Goal: Browse casually: Explore the website without a specific task or goal

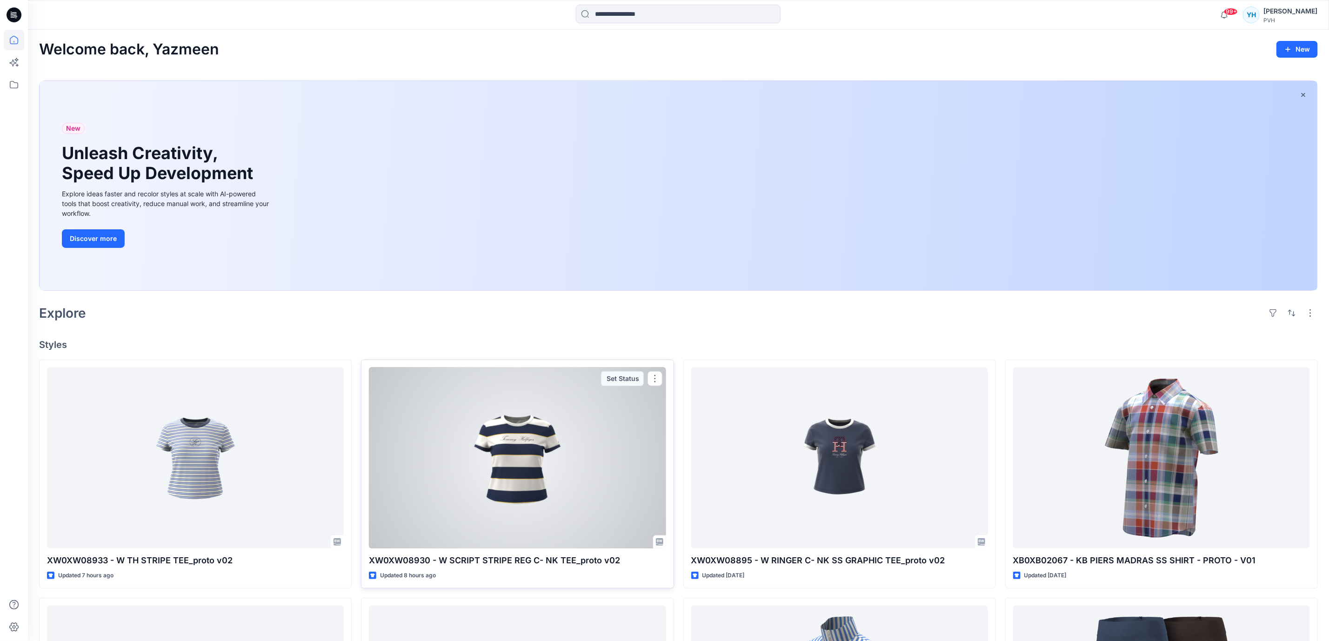
click at [494, 459] on div at bounding box center [517, 458] width 297 height 181
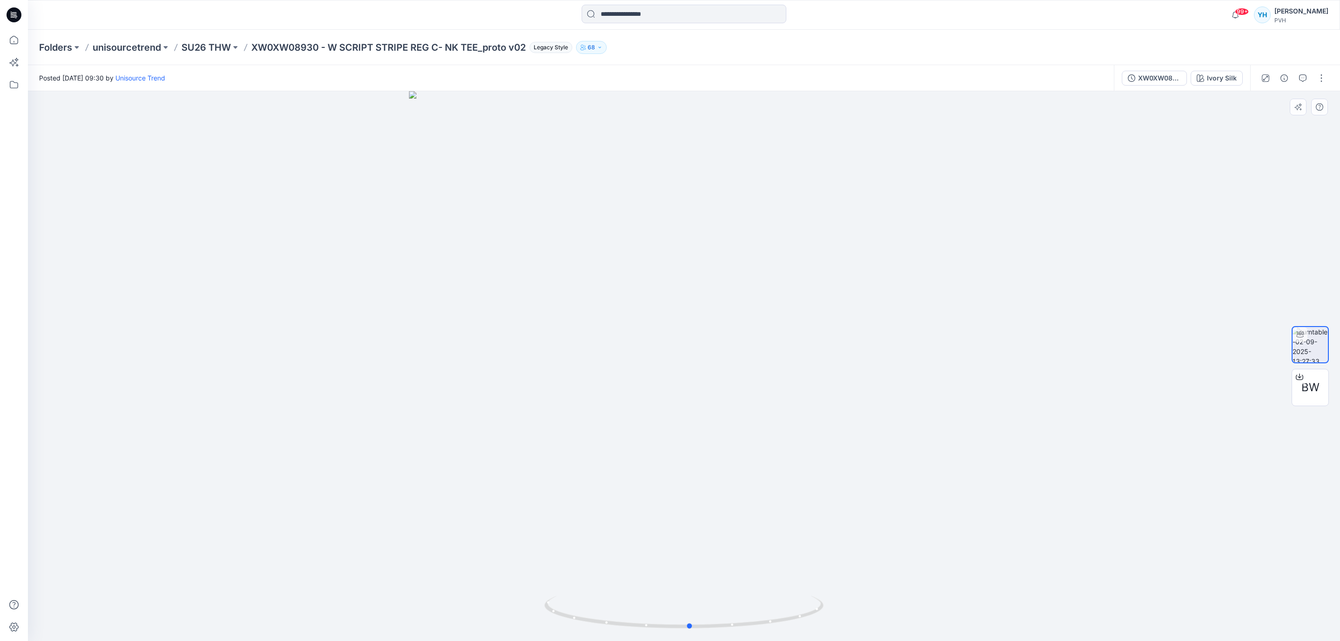
drag, startPoint x: 747, startPoint y: 426, endPoint x: 751, endPoint y: 419, distance: 8.0
click at [752, 419] on div at bounding box center [684, 366] width 1312 height 550
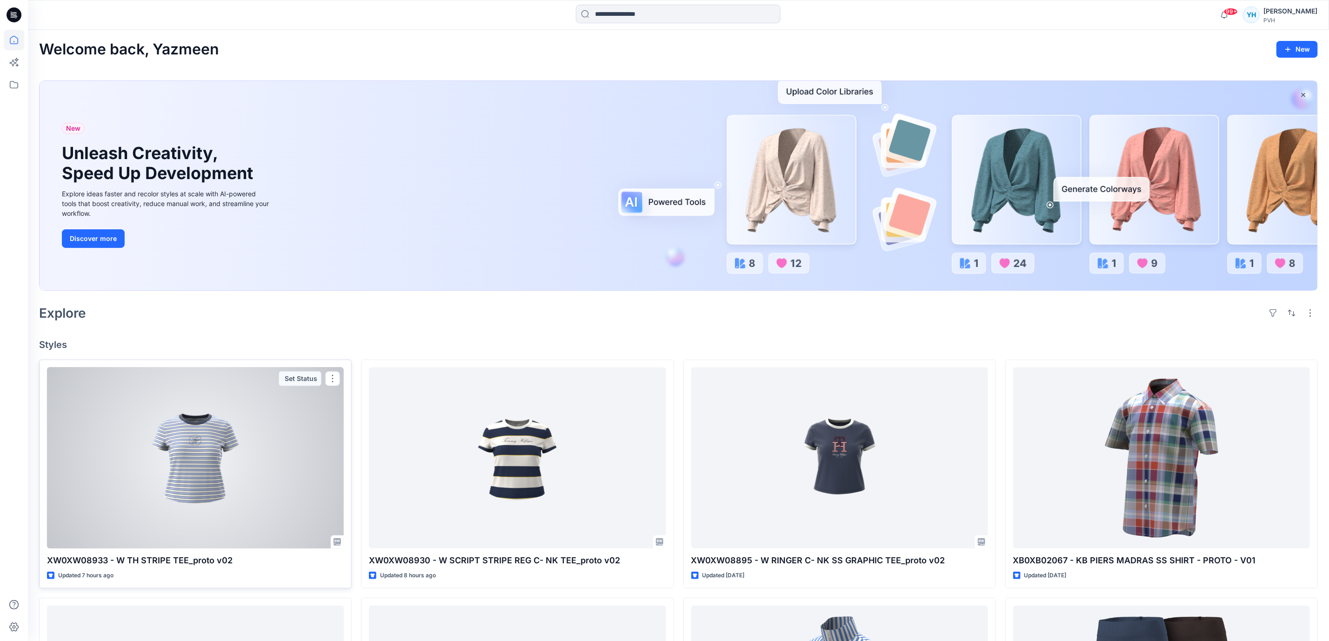
click at [210, 456] on div at bounding box center [195, 458] width 297 height 181
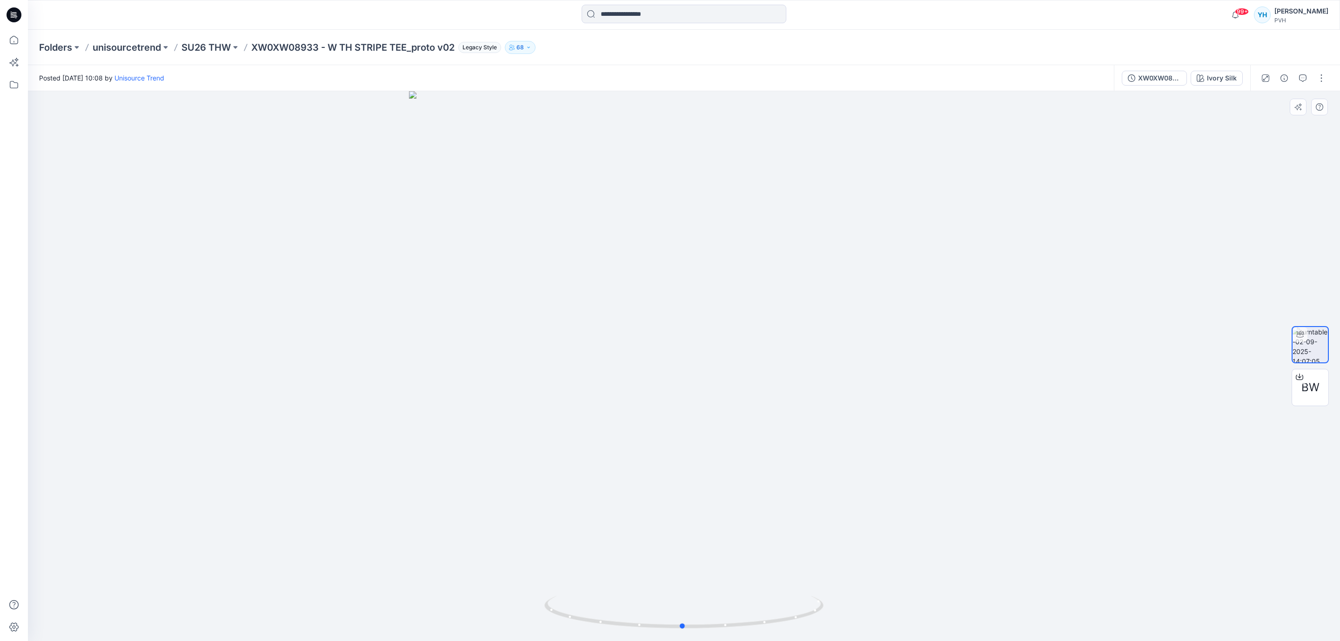
drag, startPoint x: 939, startPoint y: 363, endPoint x: 638, endPoint y: 360, distance: 301.0
click at [644, 360] on div at bounding box center [684, 366] width 1312 height 550
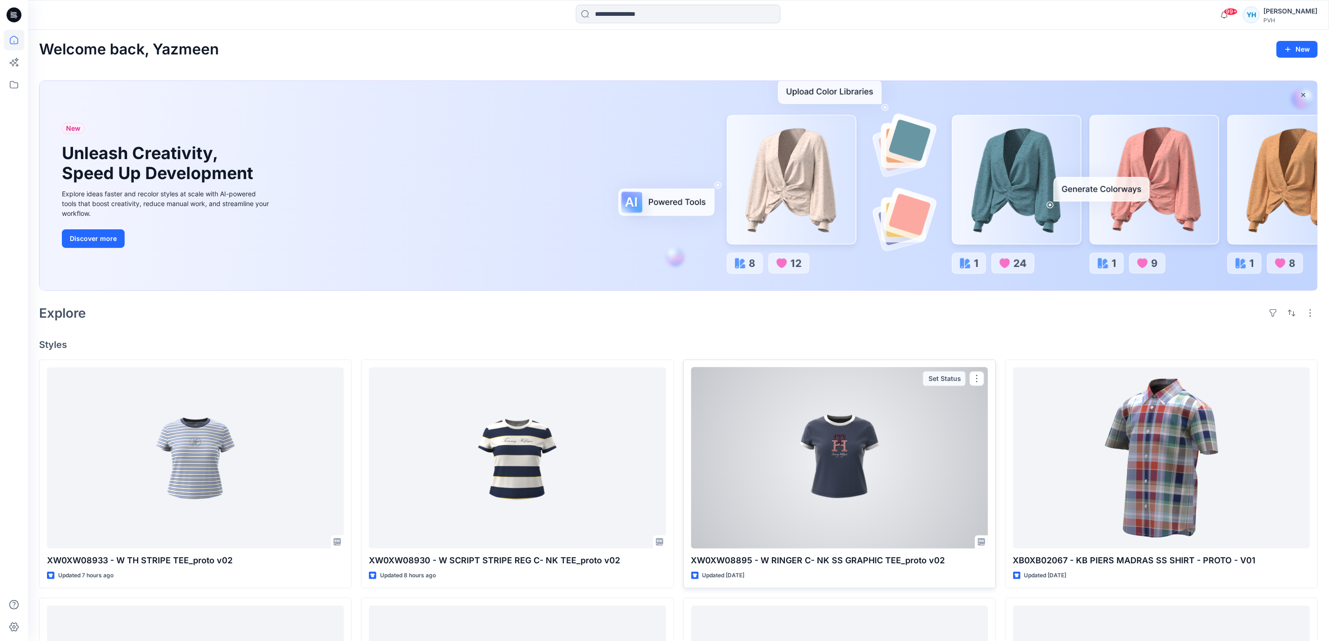
click at [892, 476] on div at bounding box center [839, 458] width 297 height 181
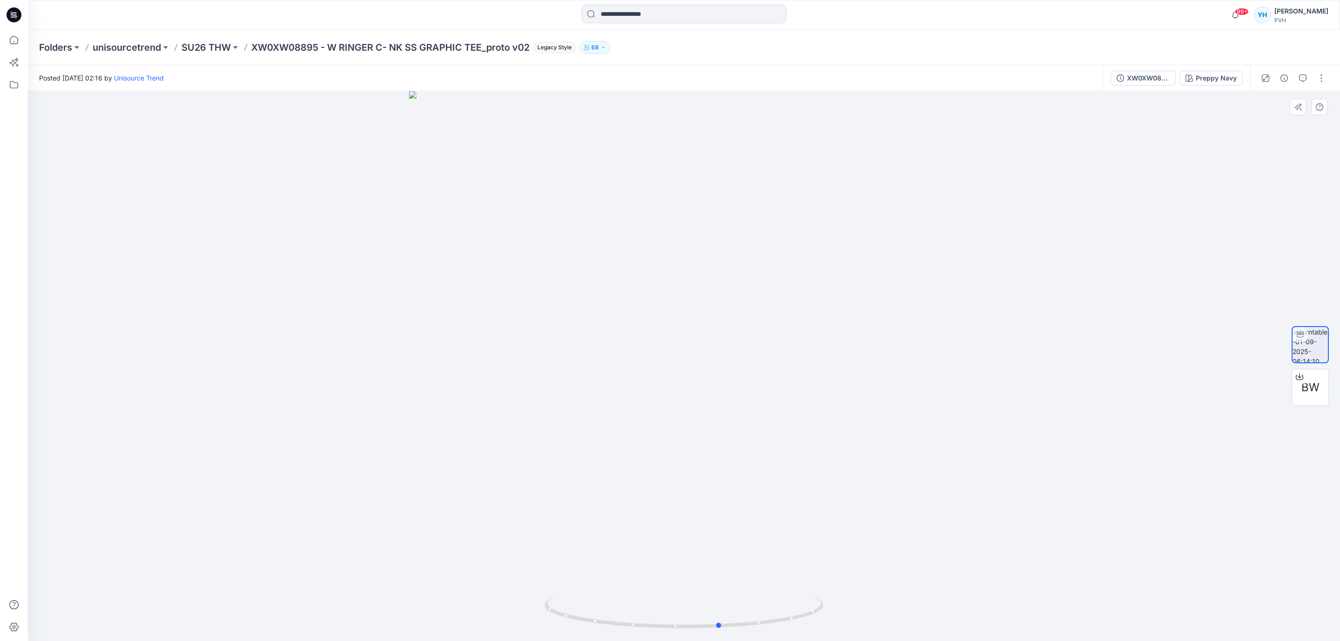
drag, startPoint x: 937, startPoint y: 416, endPoint x: 694, endPoint y: 434, distance: 243.5
click at [694, 434] on div at bounding box center [684, 366] width 1312 height 550
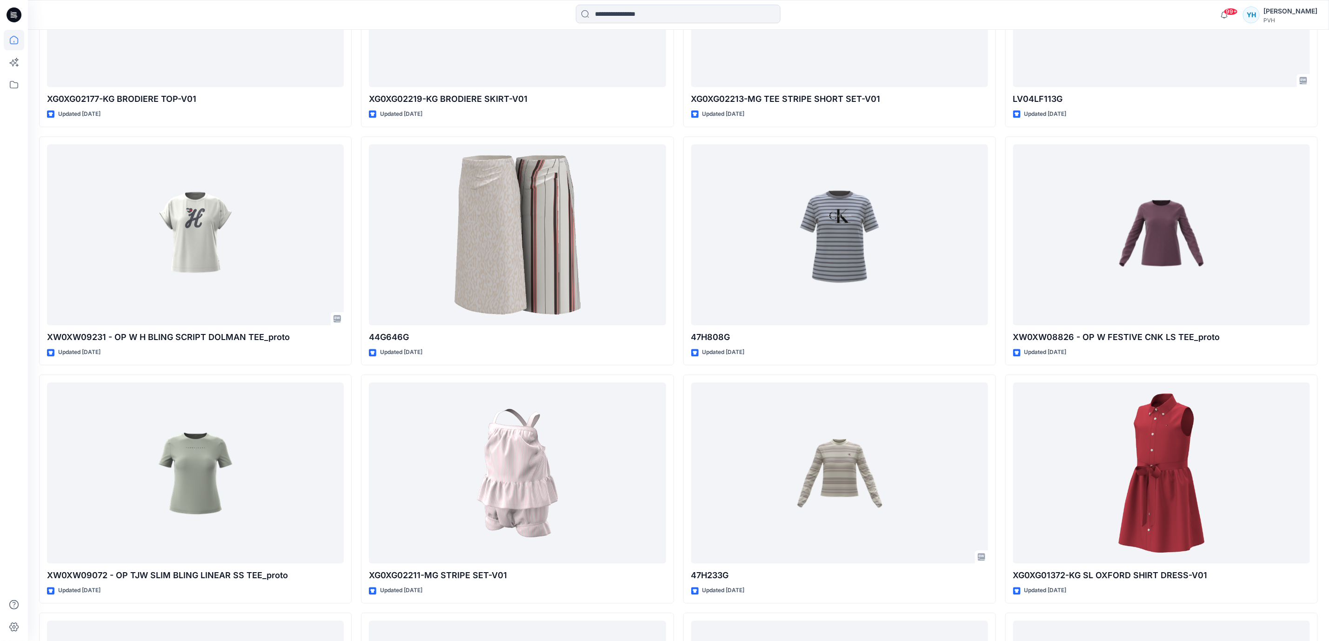
scroll to position [1667, 0]
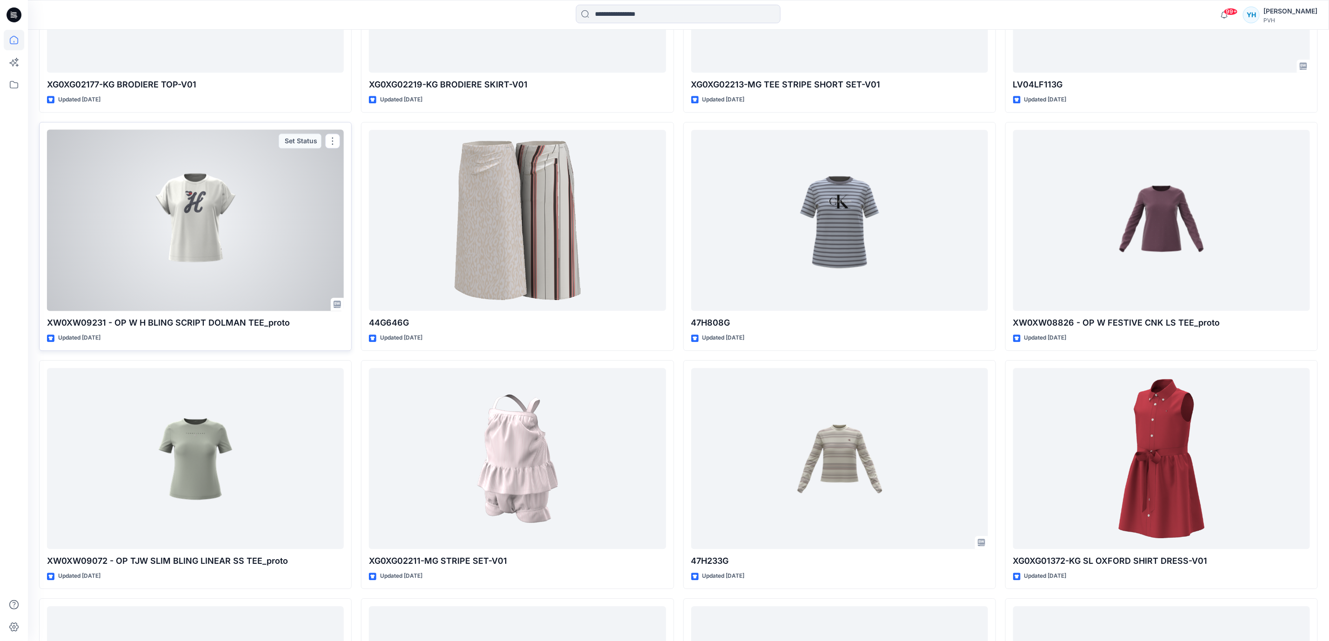
click at [196, 245] on div at bounding box center [195, 220] width 297 height 181
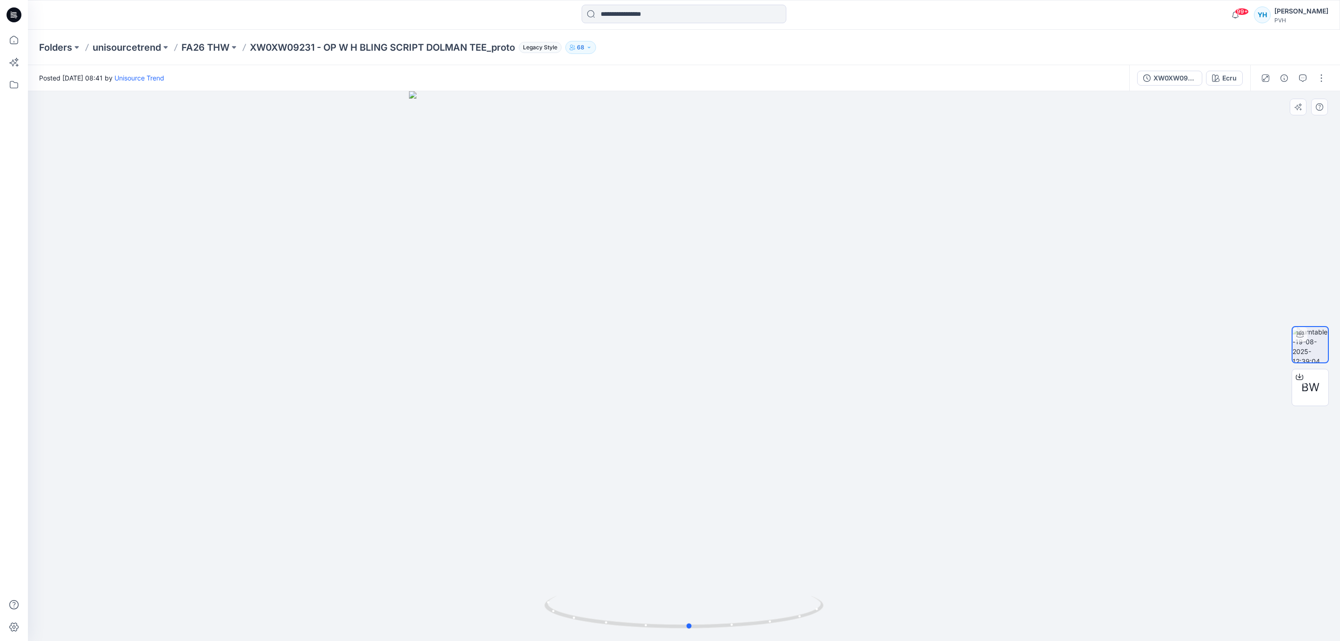
drag, startPoint x: 974, startPoint y: 352, endPoint x: 701, endPoint y: 285, distance: 281.6
click at [701, 285] on div at bounding box center [684, 366] width 1312 height 550
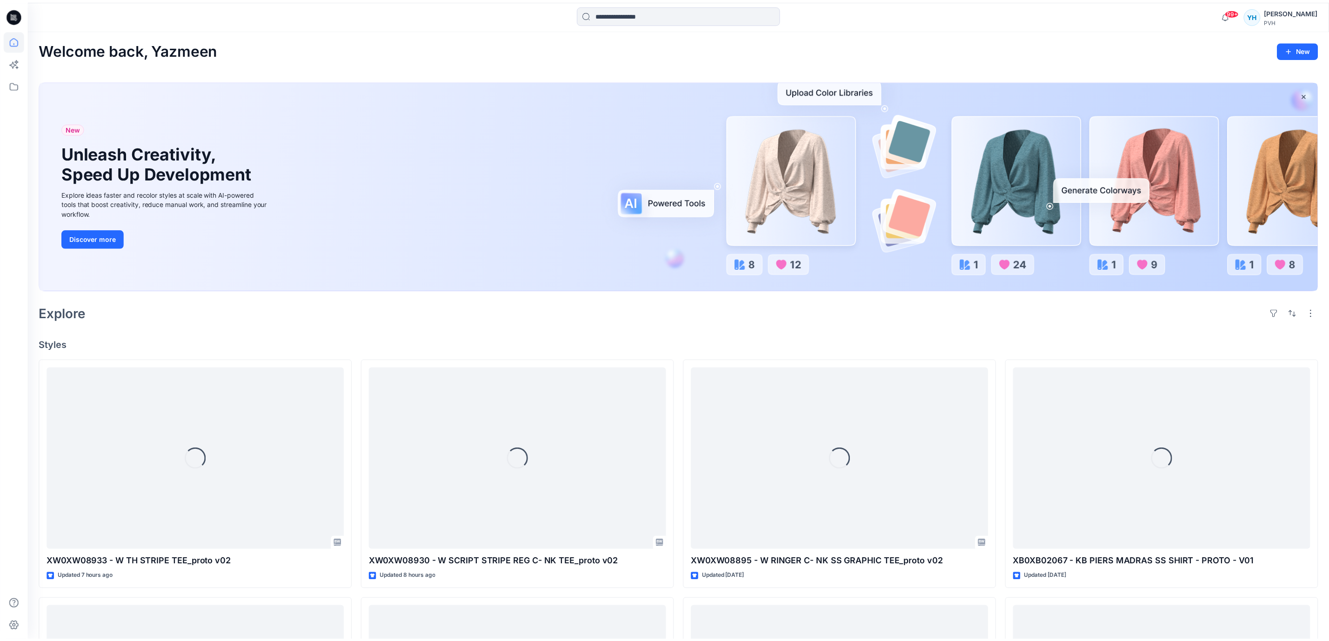
scroll to position [1667, 0]
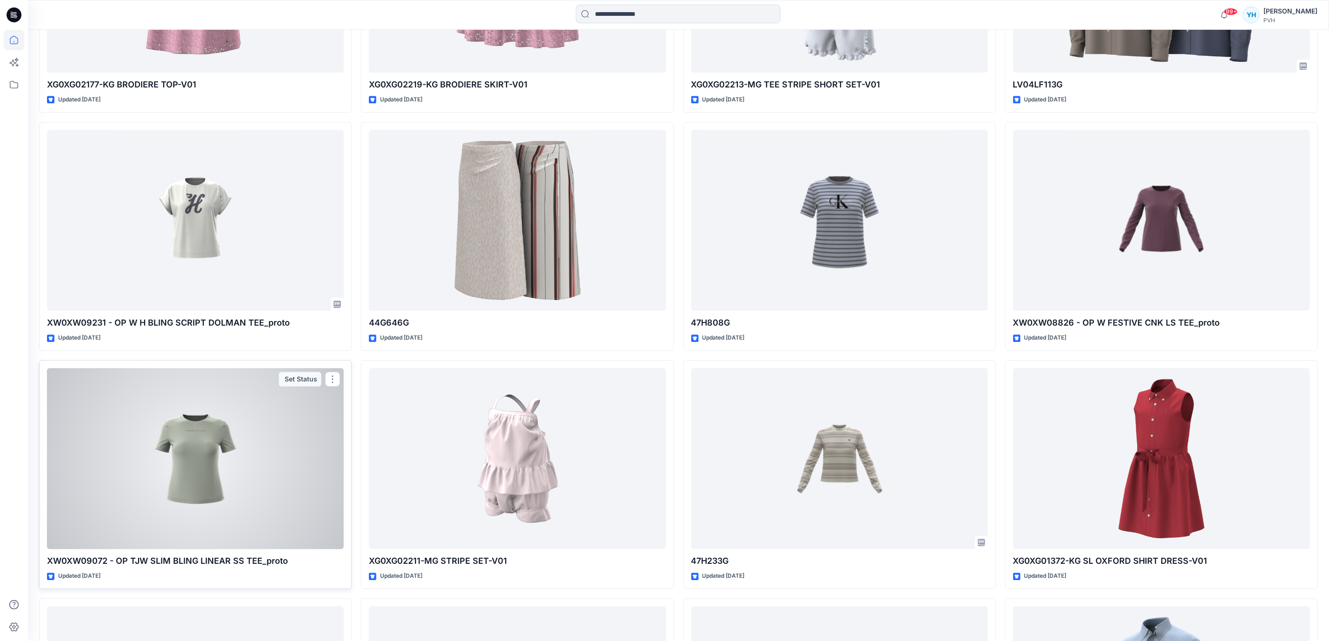
click at [249, 465] on div at bounding box center [195, 458] width 297 height 181
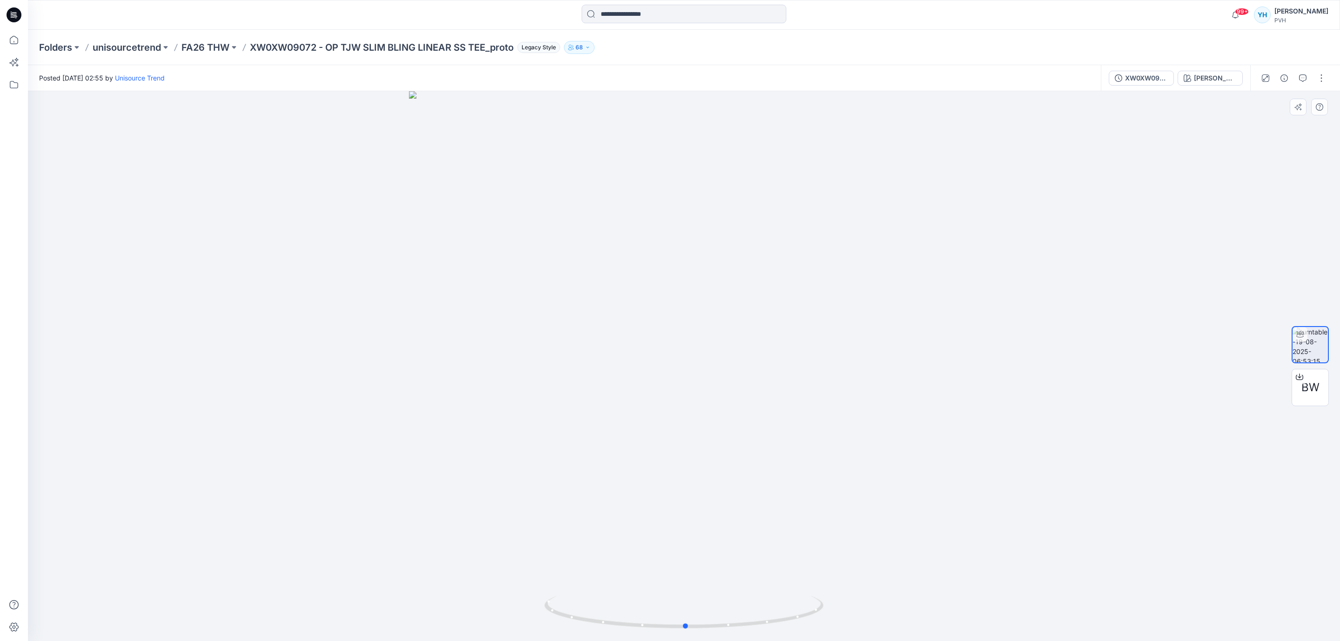
drag, startPoint x: 995, startPoint y: 379, endPoint x: 728, endPoint y: 320, distance: 273.9
click at [728, 320] on div at bounding box center [684, 366] width 1312 height 550
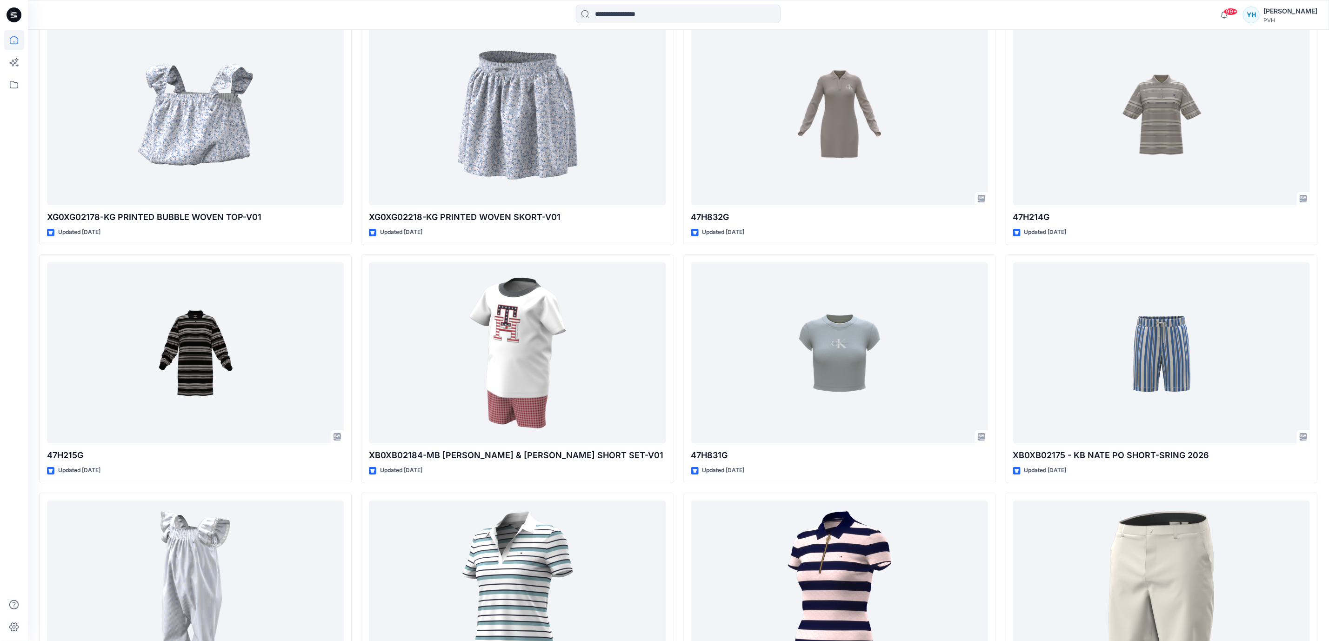
scroll to position [2616, 0]
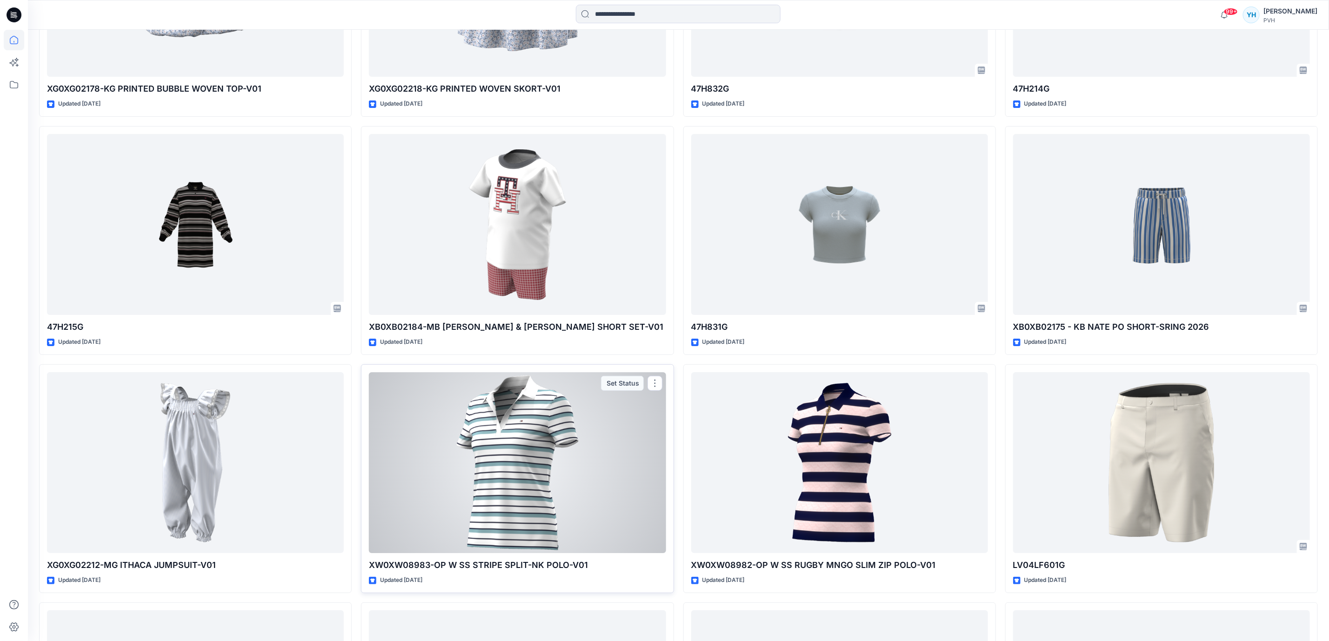
click at [514, 430] on div at bounding box center [517, 462] width 297 height 181
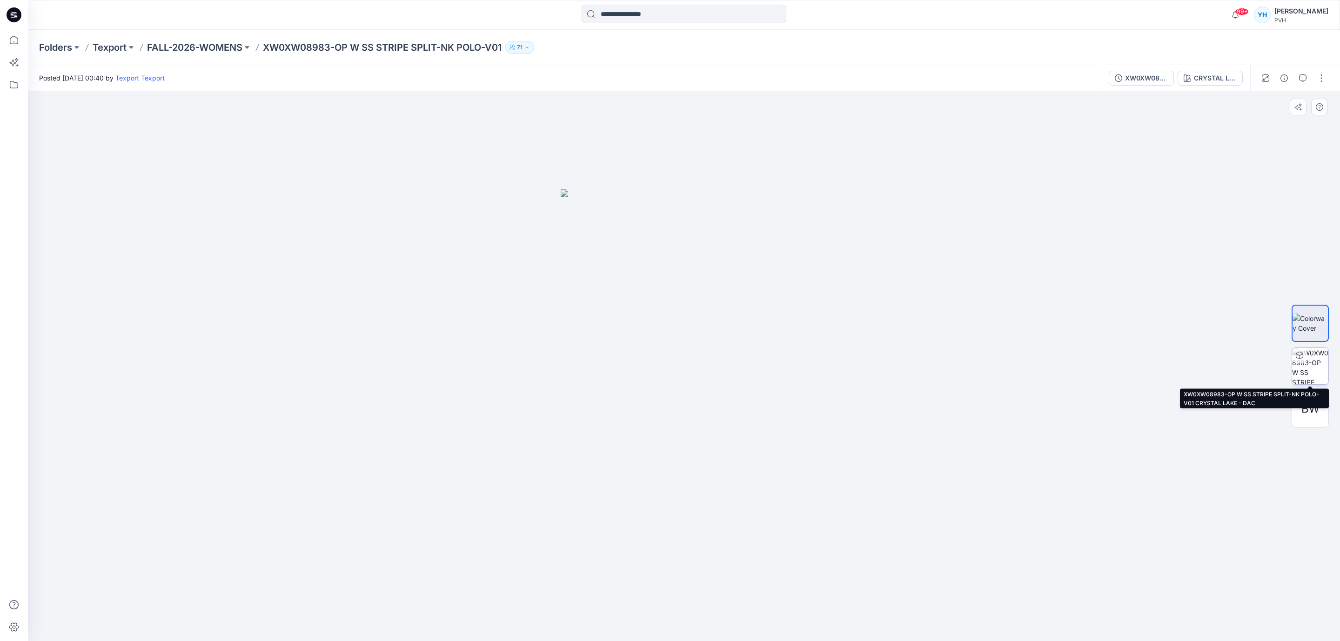
click at [1310, 364] on img at bounding box center [1310, 366] width 36 height 36
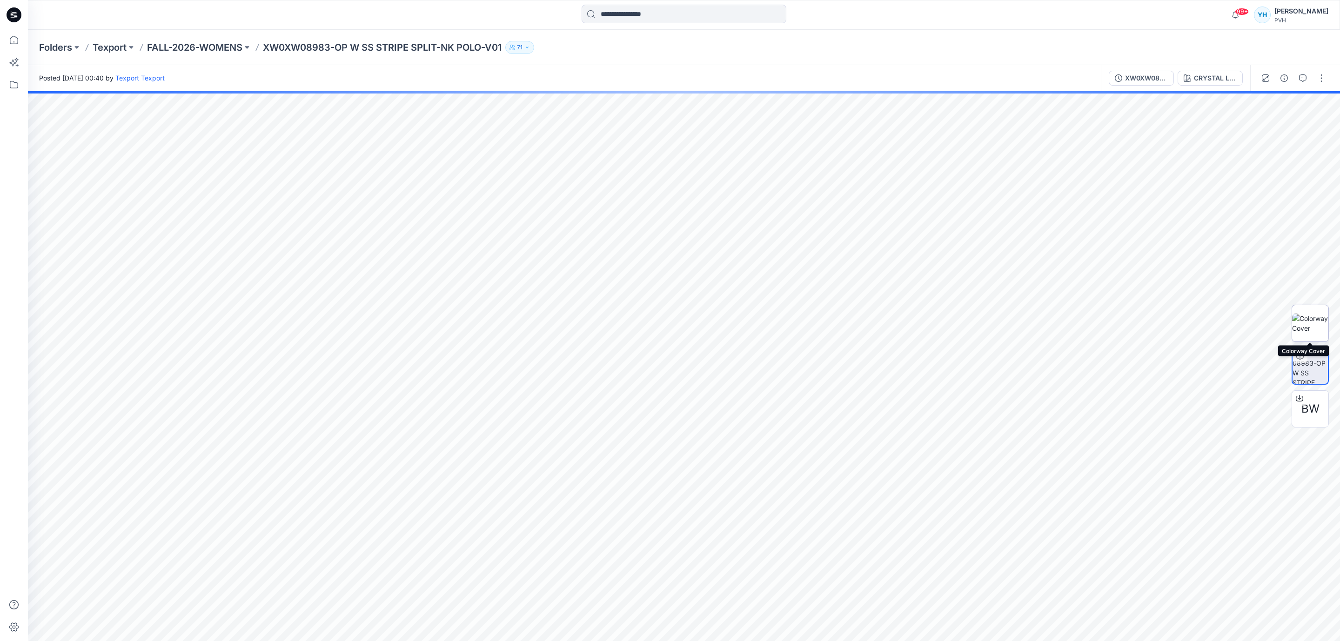
click at [1312, 323] on img at bounding box center [1310, 324] width 36 height 20
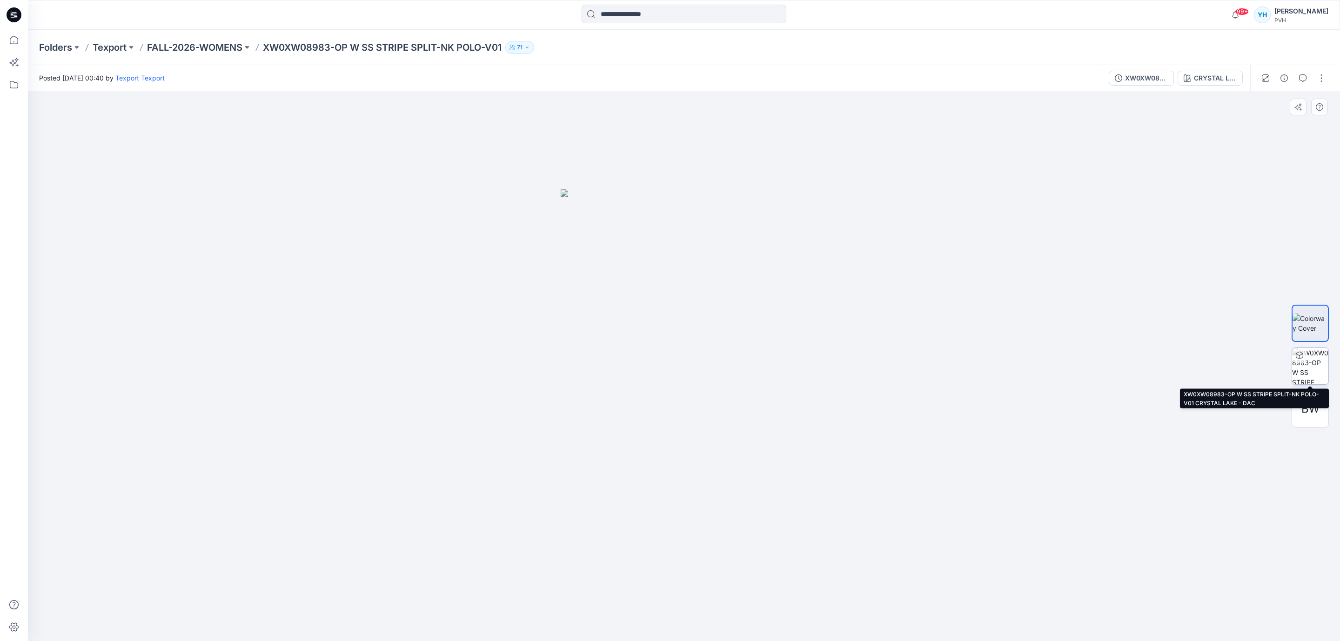
click at [1314, 356] on img at bounding box center [1310, 366] width 36 height 36
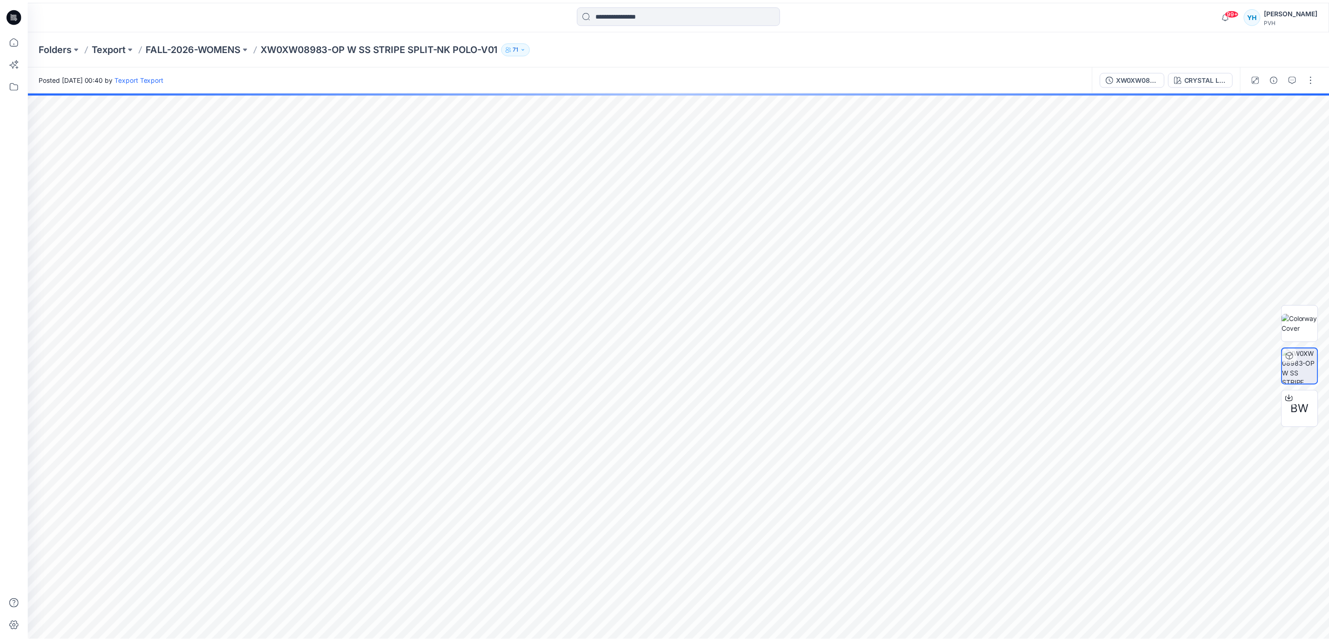
scroll to position [2616, 0]
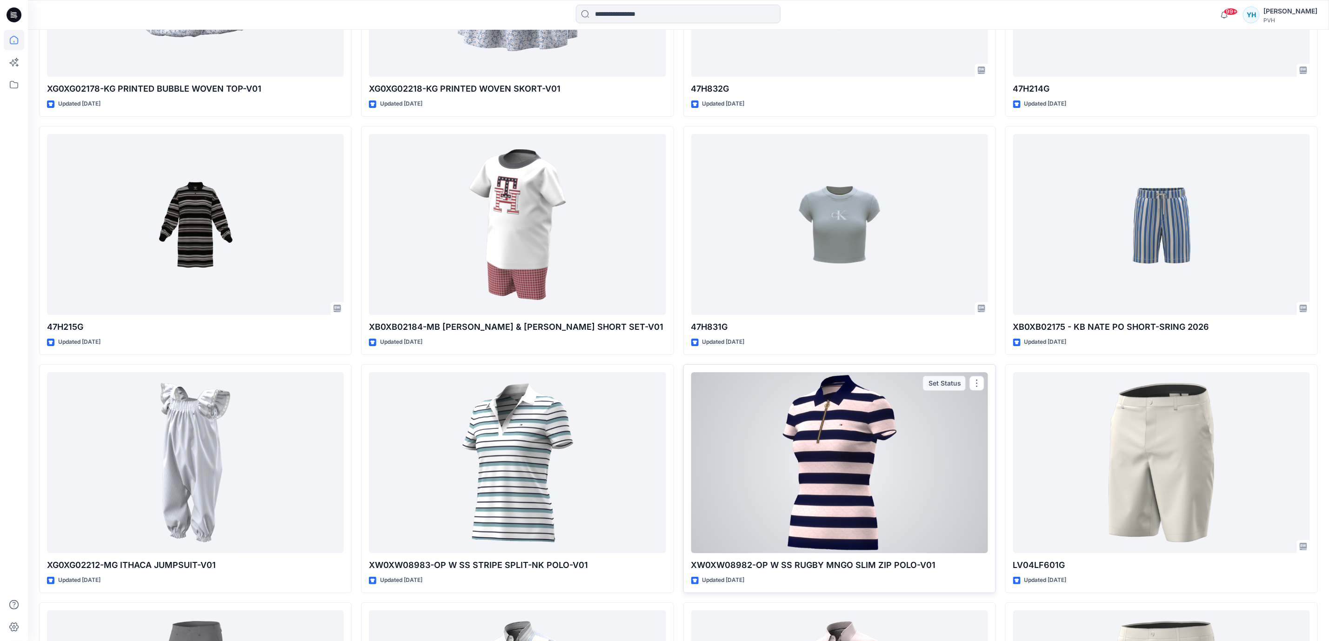
click at [837, 420] on div at bounding box center [839, 462] width 297 height 181
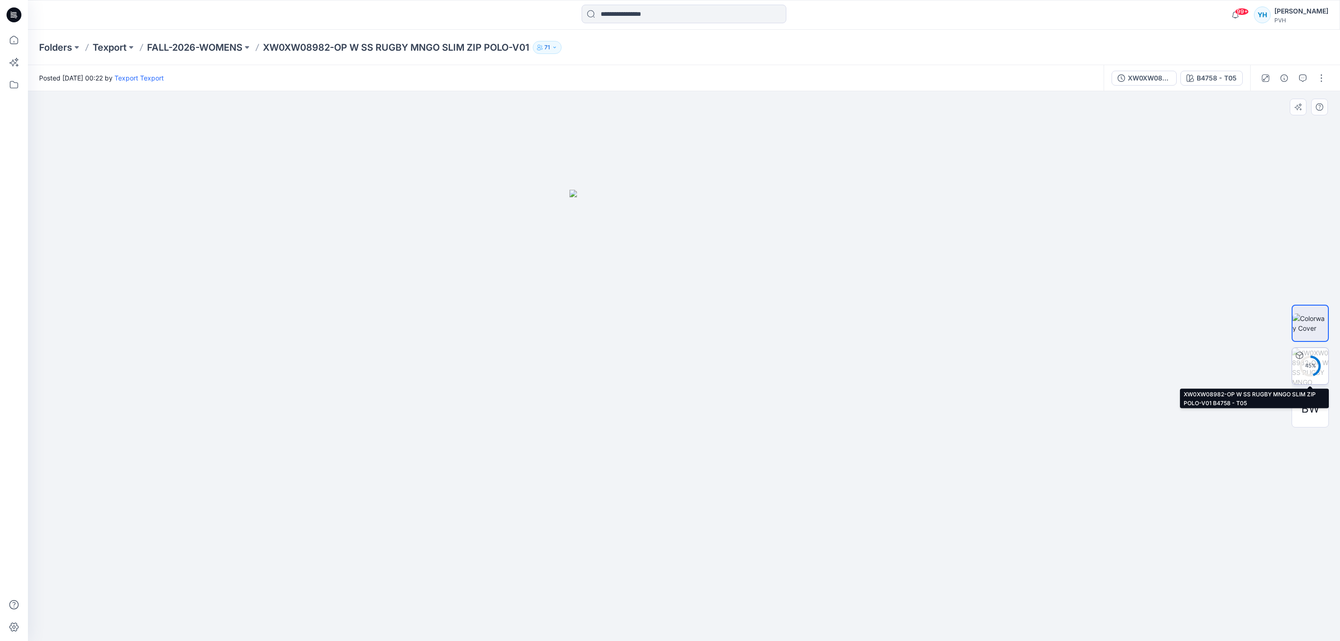
click at [1318, 356] on icon at bounding box center [1310, 366] width 22 height 22
